Goal: Transaction & Acquisition: Purchase product/service

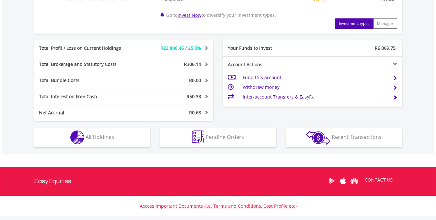
scroll to position [323, 0]
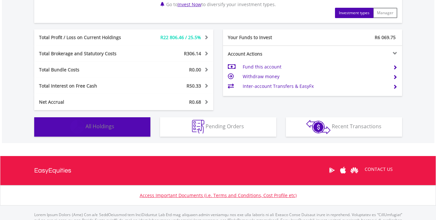
click at [112, 122] on button "Holdings All Holdings" at bounding box center [92, 126] width 116 height 19
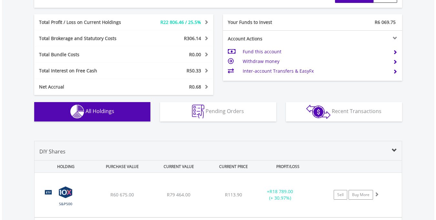
scroll to position [479, 0]
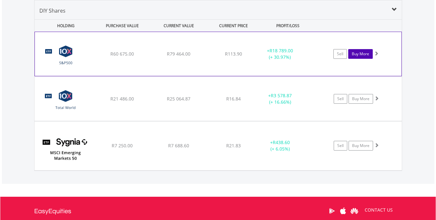
click at [358, 53] on link "Buy More" at bounding box center [360, 54] width 25 height 10
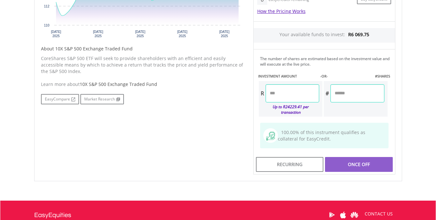
scroll to position [291, 0]
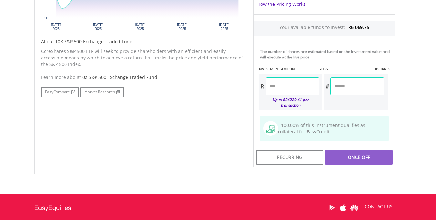
click at [289, 89] on input "number" at bounding box center [293, 86] width 54 height 18
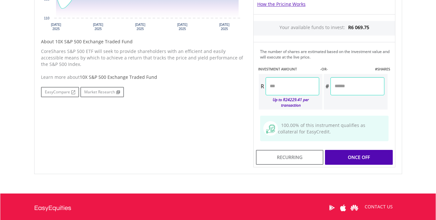
type input "*******"
click at [405, 111] on div "﻿ 10X S&P 500 Exchange Traded Fund 10X S&P 500 Exchange Traded Fund Short Name:…" at bounding box center [218, 16] width 378 height 330
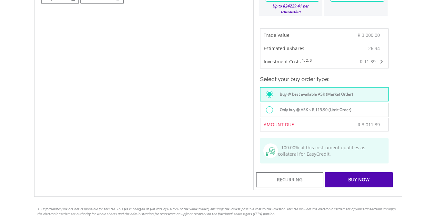
scroll to position [387, 0]
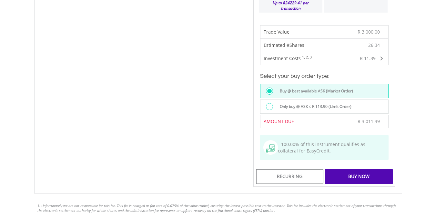
click at [369, 169] on div "Buy Now" at bounding box center [358, 176] width 67 height 15
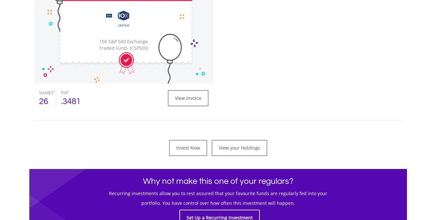
scroll to position [258, 0]
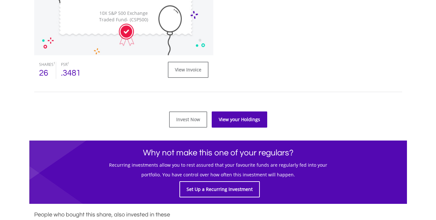
click at [253, 123] on link "View your Holdings" at bounding box center [240, 119] width 56 height 16
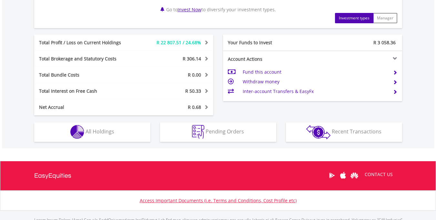
scroll to position [323, 0]
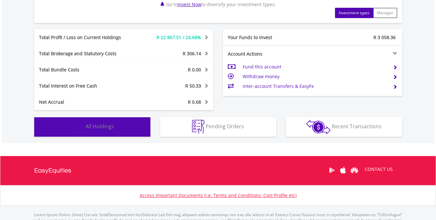
click at [97, 129] on span "All Holdings" at bounding box center [100, 126] width 29 height 7
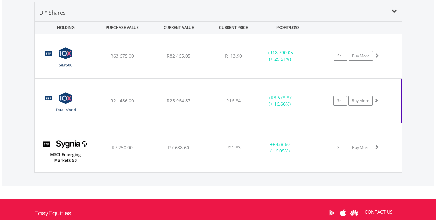
scroll to position [479, 0]
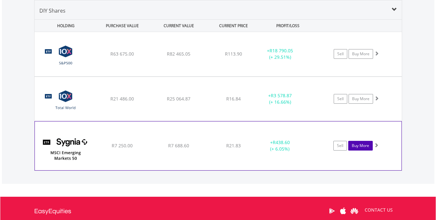
click at [366, 146] on link "Buy More" at bounding box center [360, 146] width 25 height 10
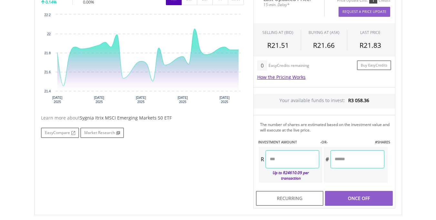
scroll to position [226, 0]
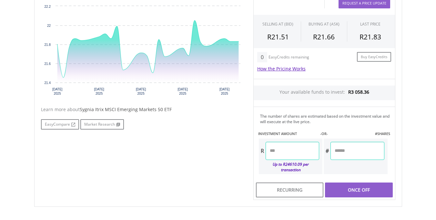
click at [292, 150] on input "number" at bounding box center [293, 151] width 54 height 18
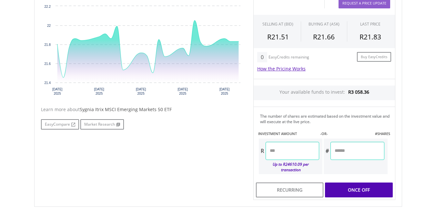
click at [415, 151] on body "My Investments Invest Now New Listings Sell My Recurring Investments Pending Or…" at bounding box center [218, 49] width 436 height 551
type input "*******"
type input "********"
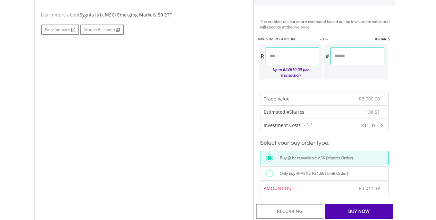
scroll to position [323, 0]
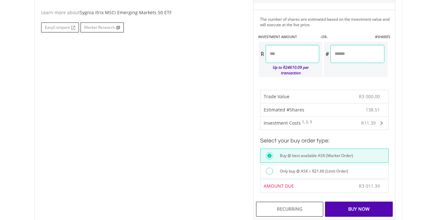
click at [371, 203] on div "Buy Now" at bounding box center [358, 208] width 67 height 15
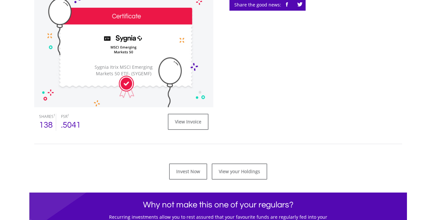
scroll to position [226, 0]
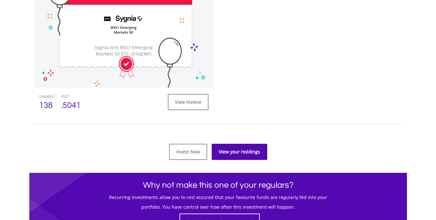
click at [235, 153] on link "View your Holdings" at bounding box center [240, 152] width 56 height 16
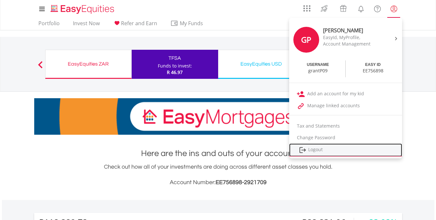
click at [323, 148] on link "Logout" at bounding box center [345, 149] width 113 height 13
